Goal: Task Accomplishment & Management: Manage account settings

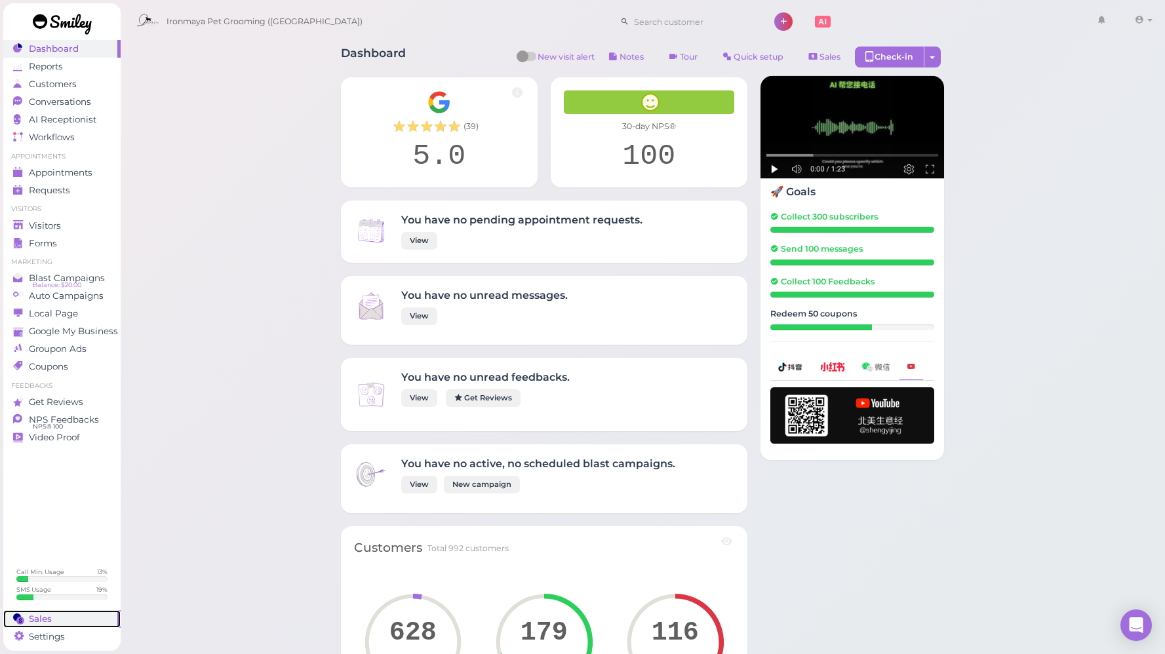
click at [71, 610] on link "Sales" at bounding box center [61, 619] width 117 height 18
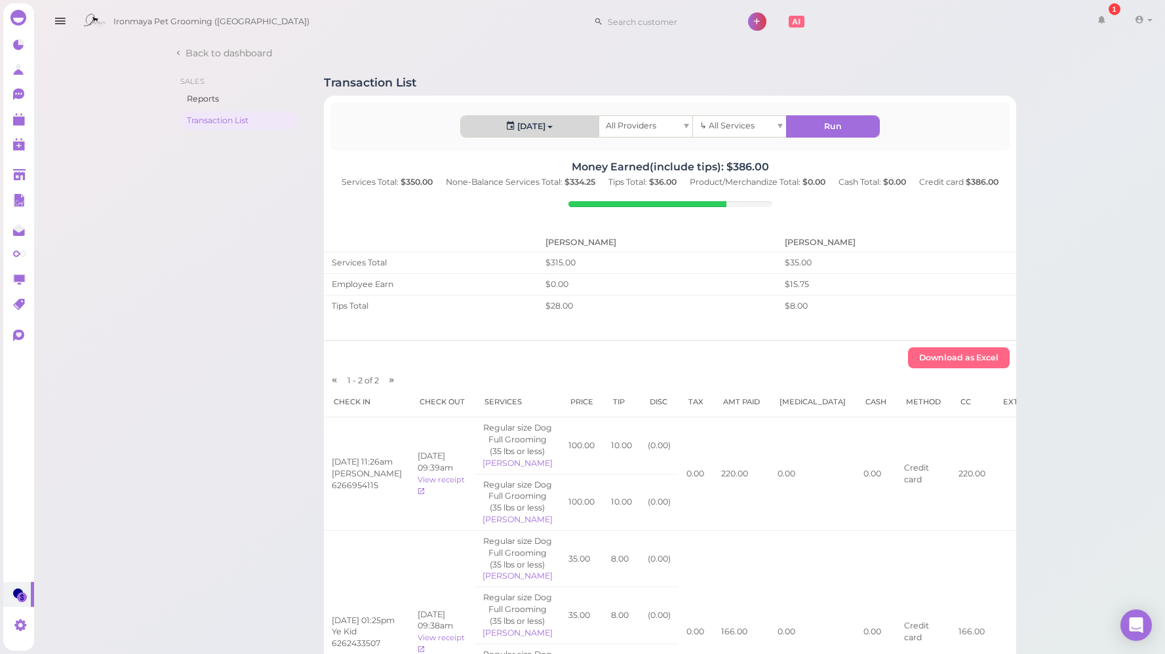
click at [534, 132] on button "[DATE]" at bounding box center [530, 126] width 138 height 21
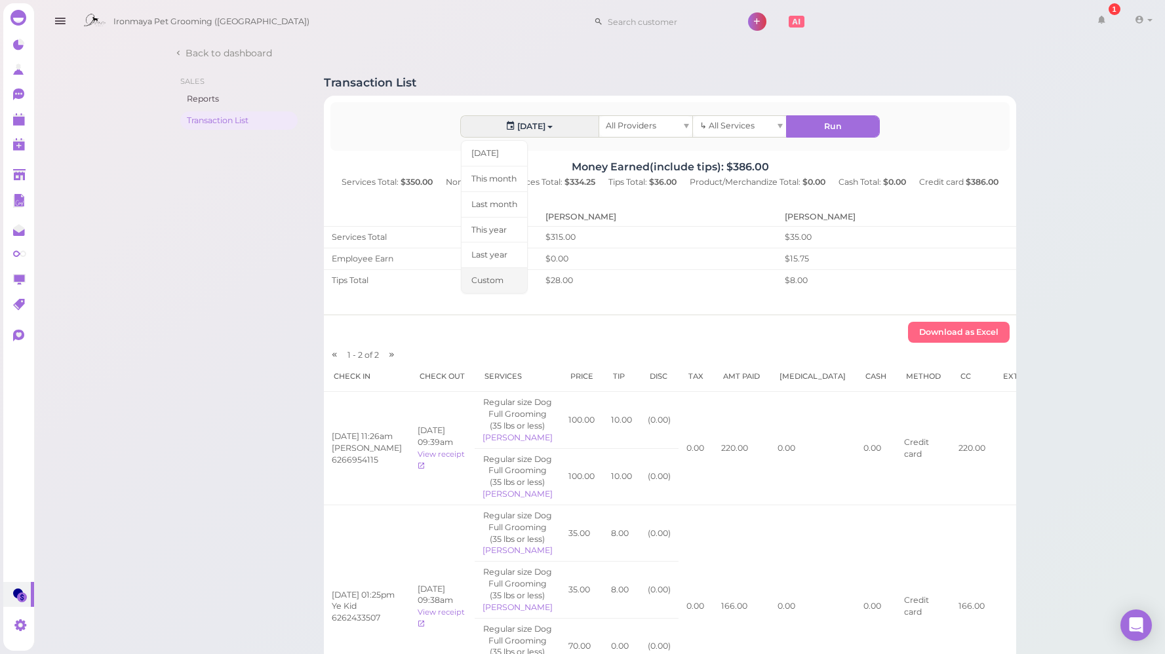
click at [490, 285] on link "Custom" at bounding box center [494, 280] width 67 height 26
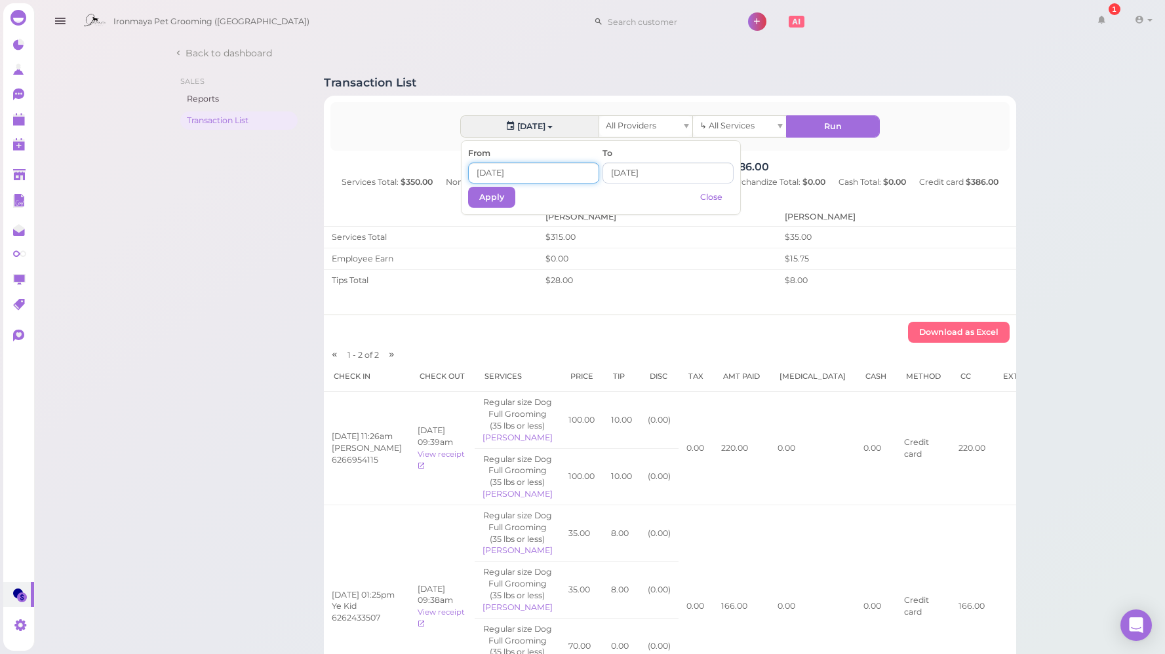
click at [494, 168] on input at bounding box center [533, 173] width 131 height 21
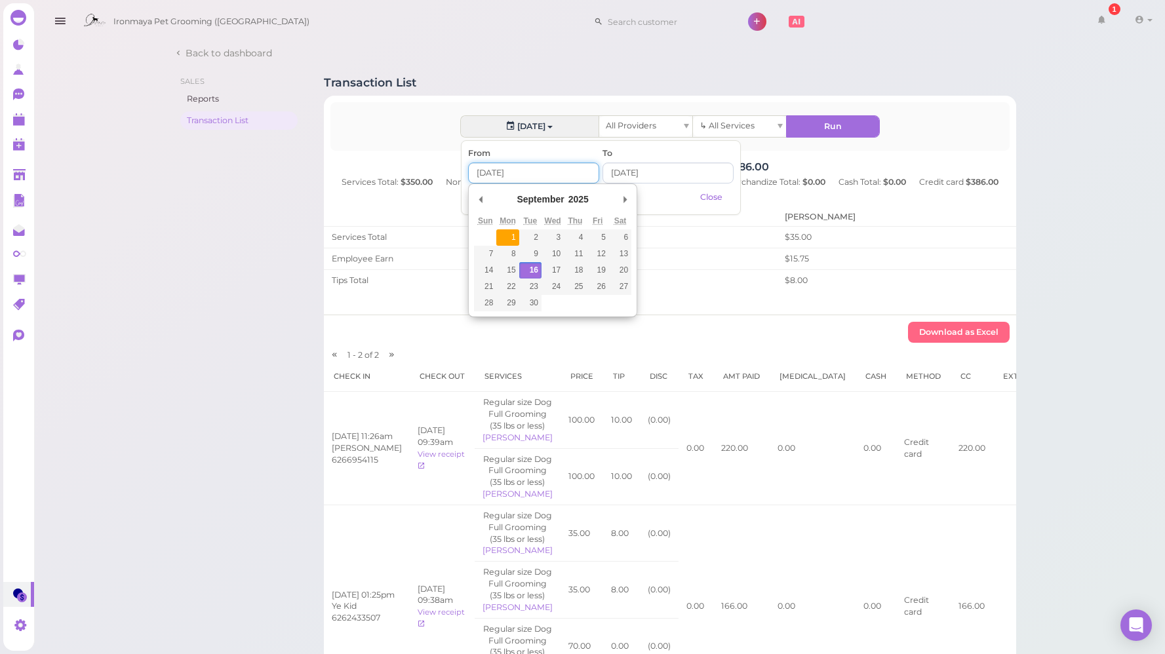
type input "[DATE]"
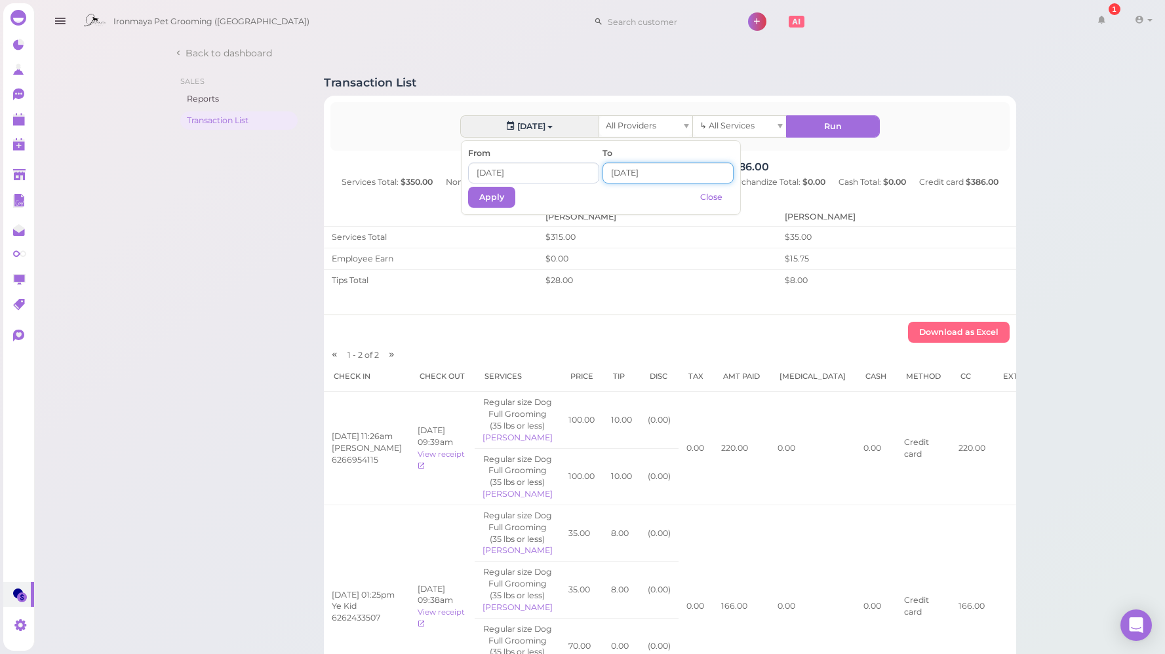
click at [628, 171] on input at bounding box center [667, 173] width 131 height 21
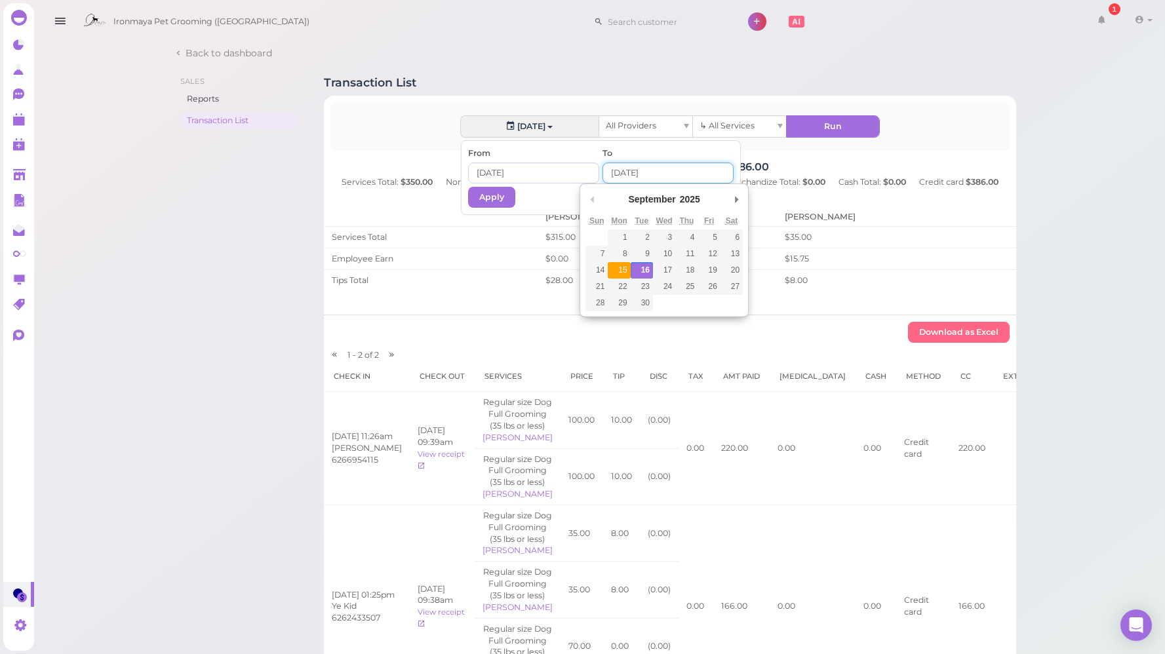
type input "[DATE]"
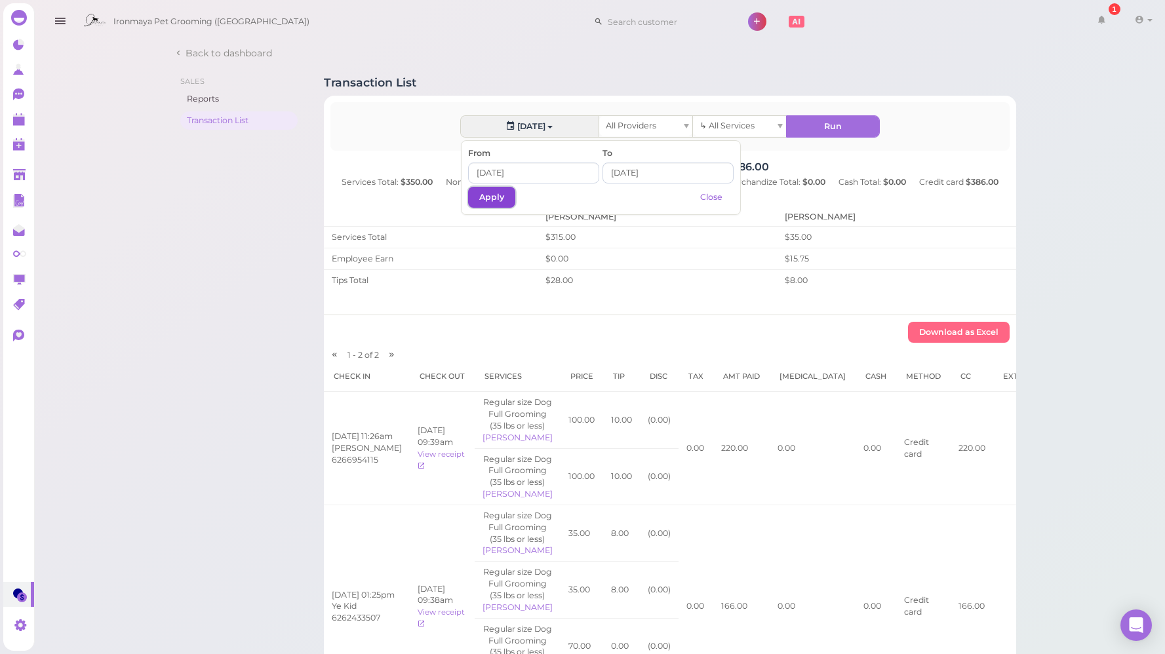
click at [507, 206] on button "Apply" at bounding box center [491, 197] width 47 height 21
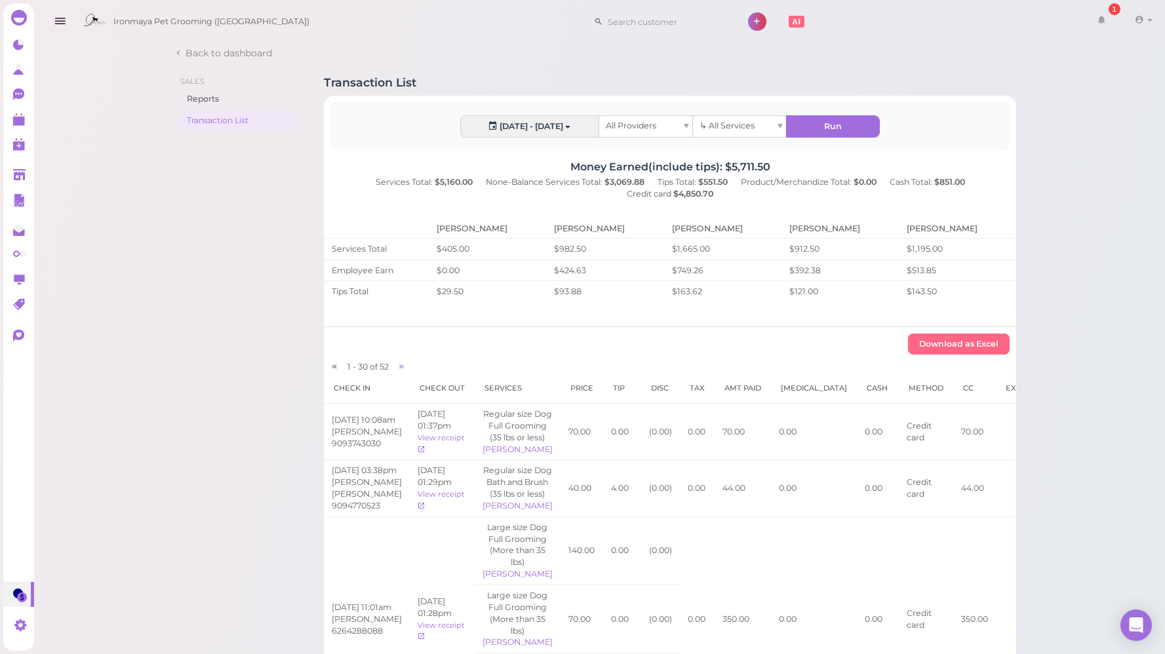
click at [1135, 14] on icon at bounding box center [1139, 20] width 9 height 12
click at [1106, 100] on link "Logout" at bounding box center [1112, 99] width 107 height 16
